Goal: Use online tool/utility: Utilize a website feature to perform a specific function

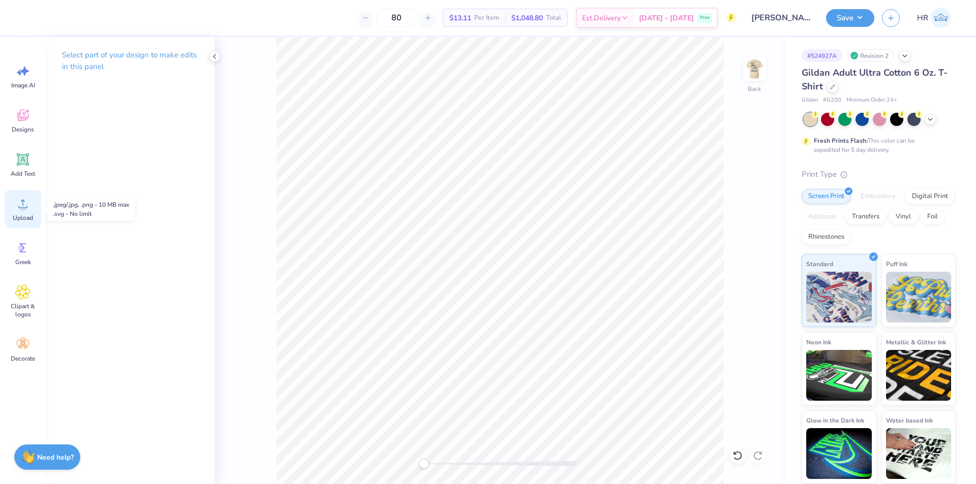
click at [23, 203] on icon at bounding box center [22, 203] width 15 height 15
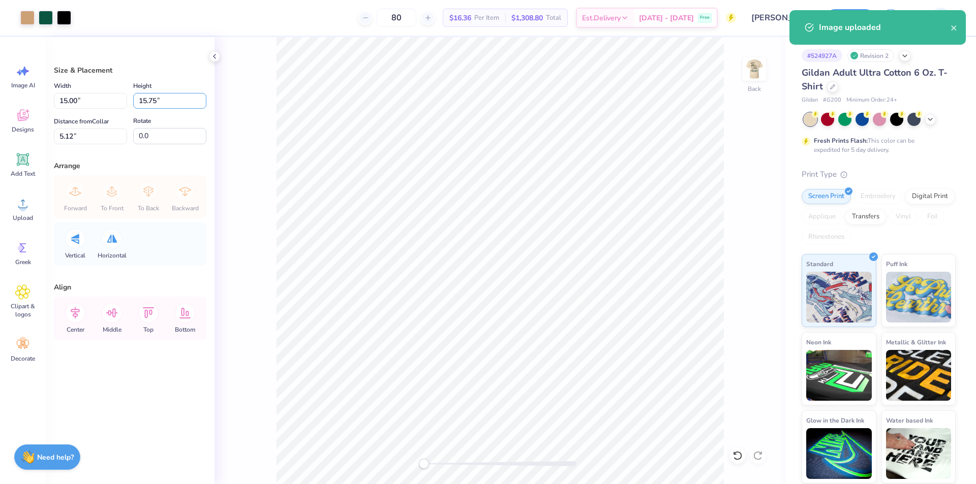
drag, startPoint x: 154, startPoint y: 103, endPoint x: 114, endPoint y: 118, distance: 43.2
click at [121, 114] on div "Width 15.00 15.00 " Height 15.75 15.75 " Distance from Collar 5.12 5.12 " Rotat…" at bounding box center [130, 112] width 152 height 65
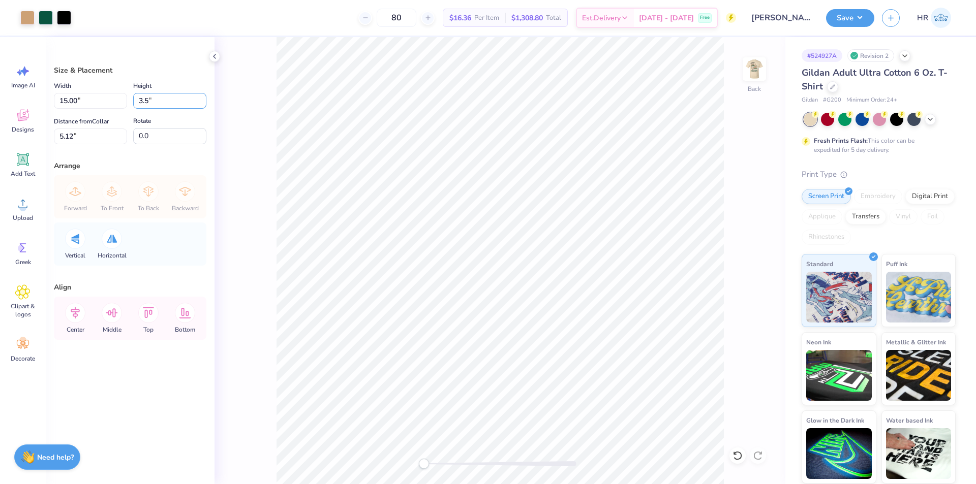
type input "3.5"
type input "3.33"
type input "3.50"
type input "11.25"
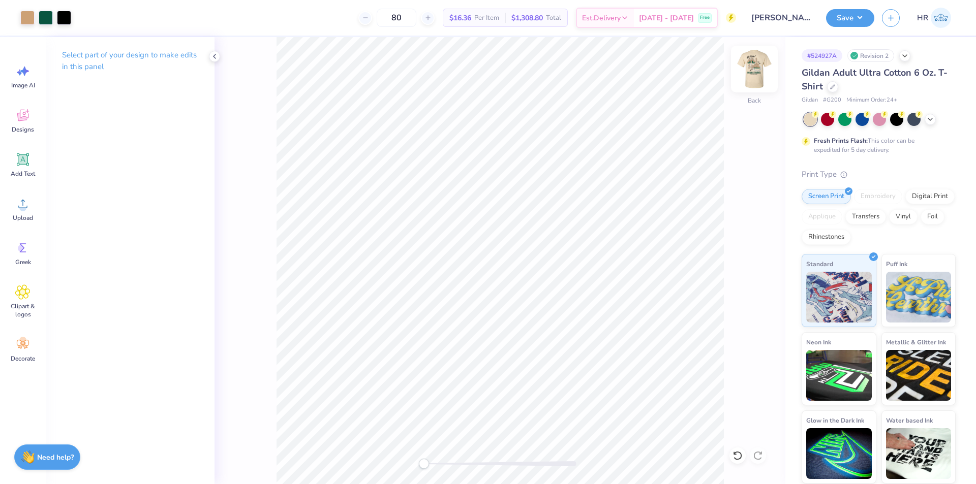
click at [754, 70] on img at bounding box center [754, 69] width 41 height 41
click at [15, 208] on div "Upload" at bounding box center [23, 209] width 37 height 38
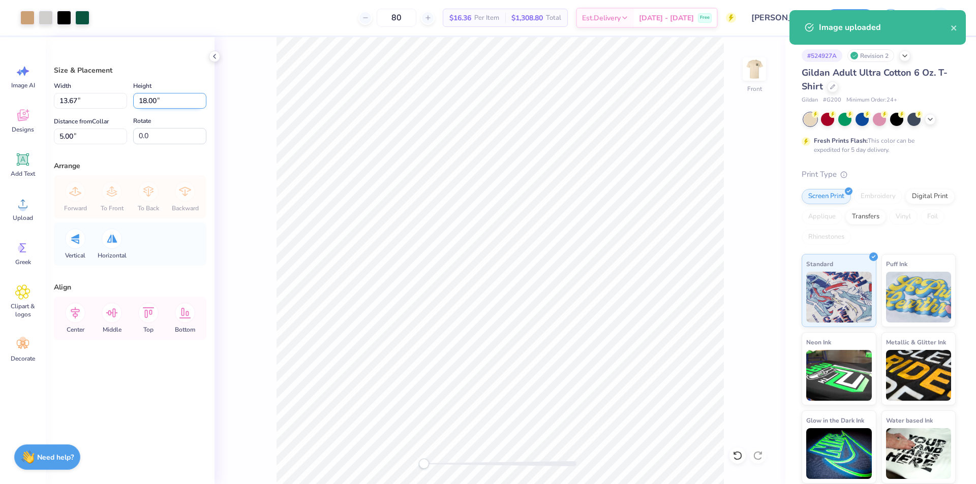
click at [147, 100] on input "18.00" at bounding box center [169, 101] width 73 height 16
type input "15.00"
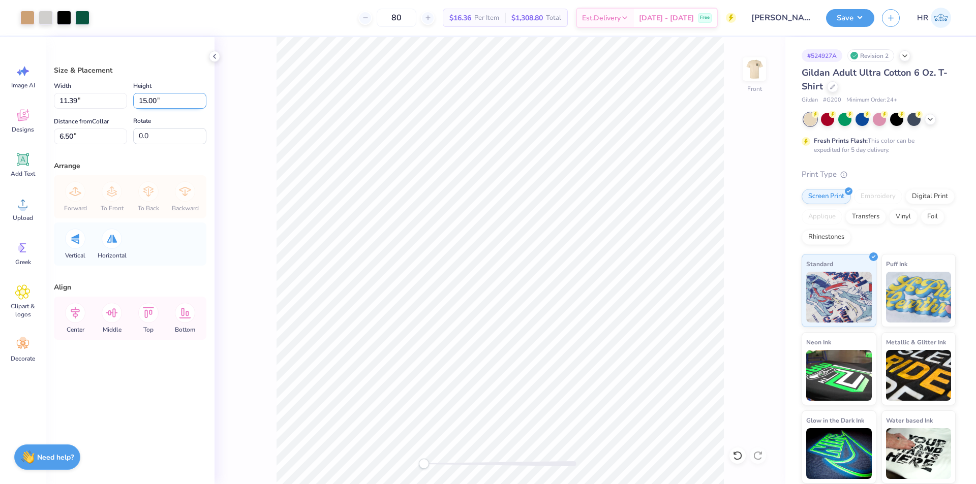
type input "11.39"
type input "6.50"
click at [79, 319] on icon at bounding box center [75, 313] width 20 height 20
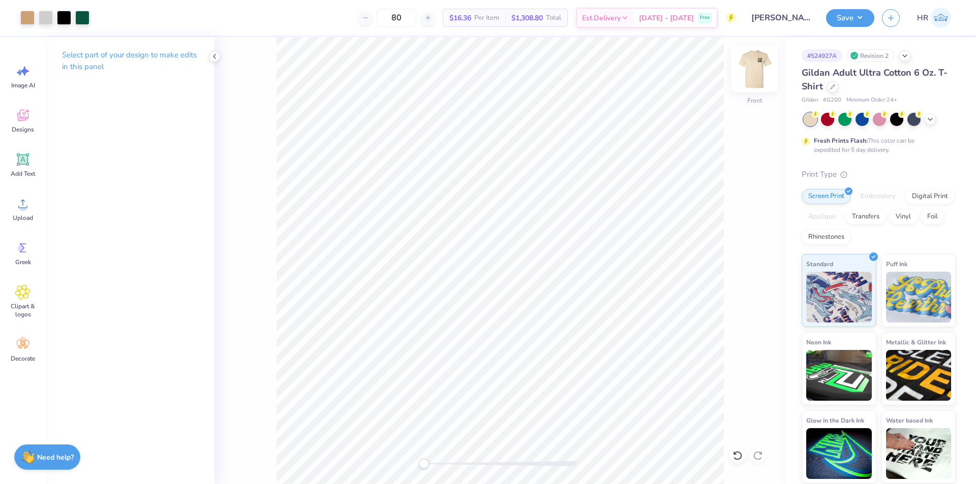
click at [763, 67] on img at bounding box center [754, 69] width 41 height 41
click at [540, 0] on div "80 Per Item Total Est. Delivery N/A Free" at bounding box center [407, 18] width 657 height 36
click at [845, 24] on button "Save" at bounding box center [850, 17] width 48 height 18
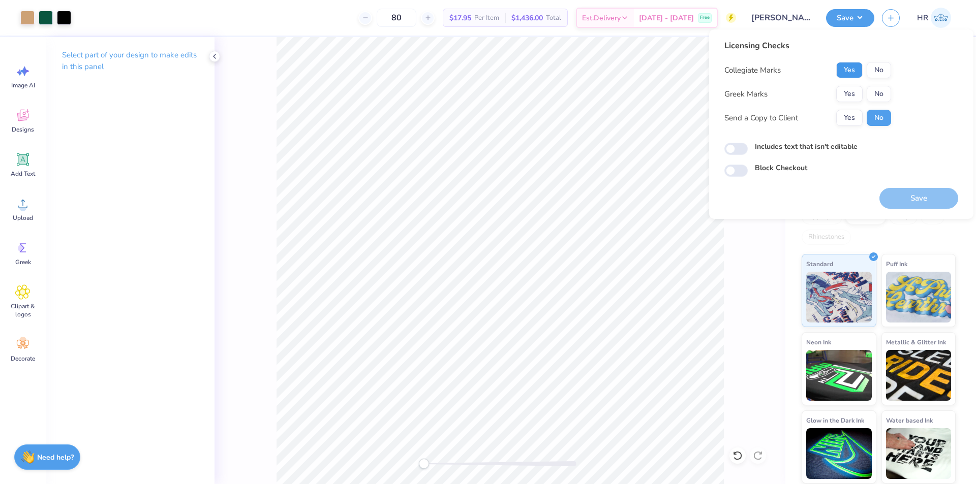
click at [848, 69] on button "Yes" at bounding box center [849, 70] width 26 height 16
click at [837, 97] on button "Yes" at bounding box center [849, 94] width 26 height 16
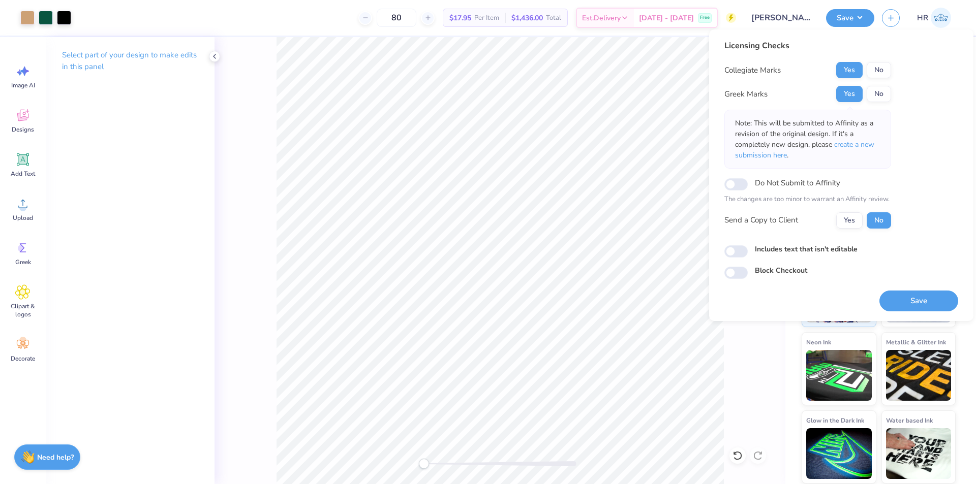
click at [722, 247] on div "Licensing Checks Collegiate Marks Yes No Greek Marks Yes No Note: This will be …" at bounding box center [841, 175] width 264 height 292
click at [732, 252] on input "Includes text that isn't editable" at bounding box center [735, 251] width 23 height 12
checkbox input "true"
click at [904, 301] on button "Save" at bounding box center [918, 301] width 79 height 21
click at [937, 199] on div "Licensing Checks Collegiate Marks Yes No Greek Marks Yes No Note: This will be …" at bounding box center [841, 159] width 234 height 239
